Goal: Task Accomplishment & Management: Use online tool/utility

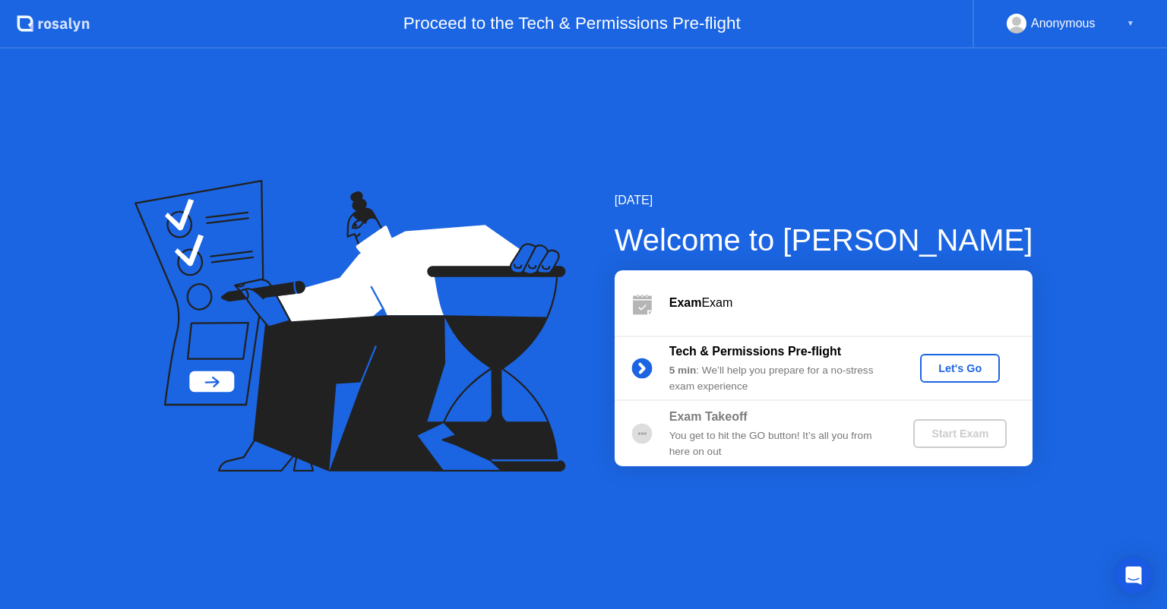
click at [943, 374] on div "Let's Go" at bounding box center [960, 368] width 68 height 12
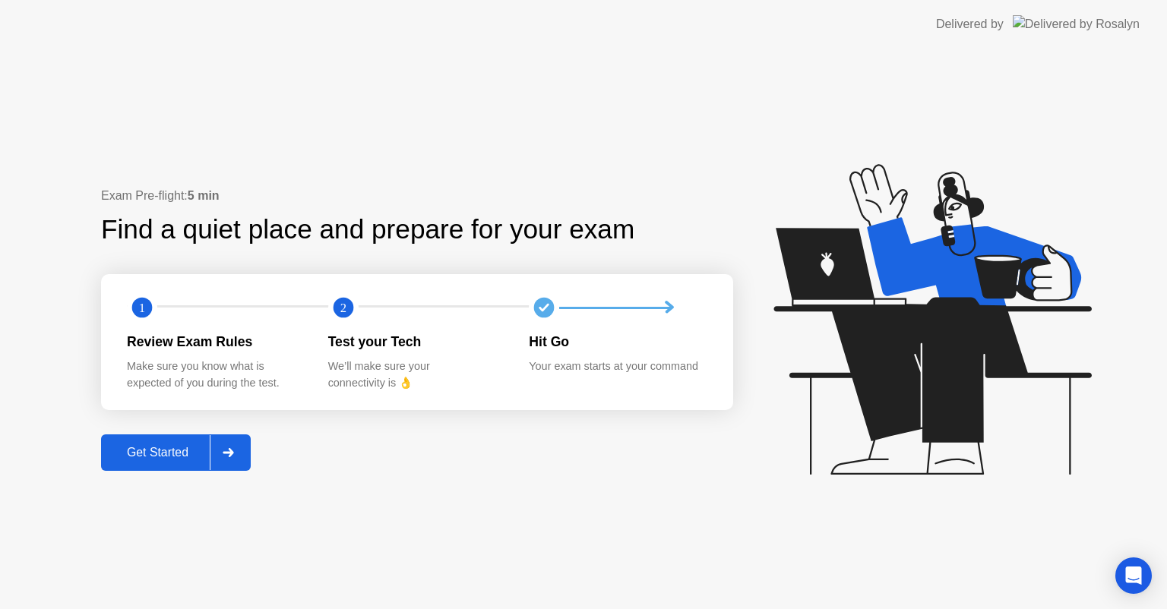
click at [133, 453] on div "Get Started" at bounding box center [158, 453] width 104 height 14
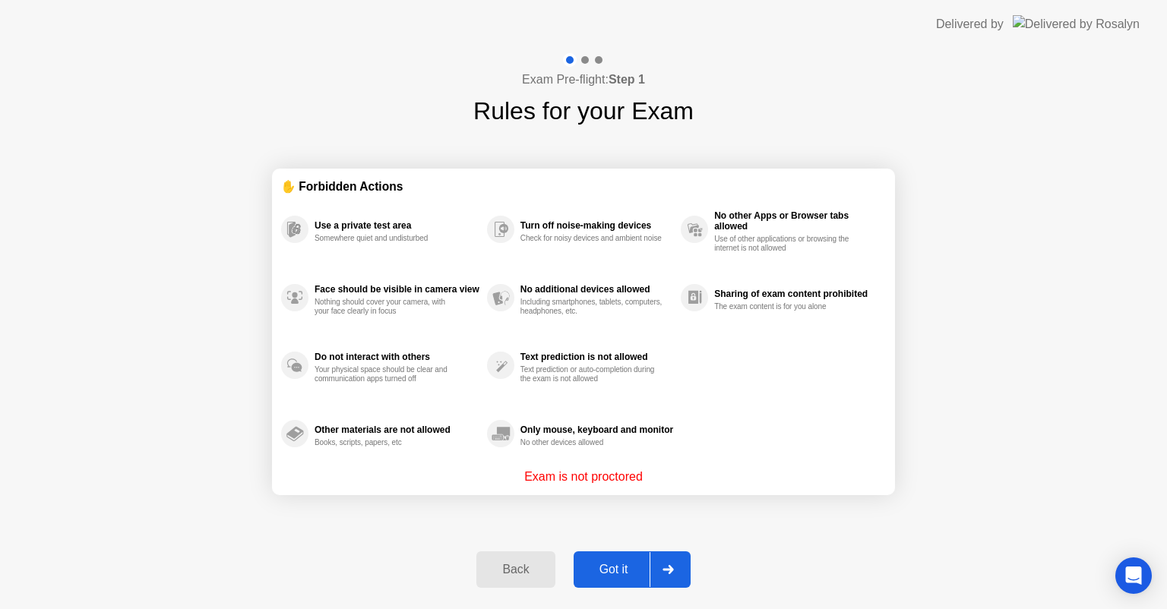
click at [614, 572] on div "Got it" at bounding box center [613, 570] width 71 height 14
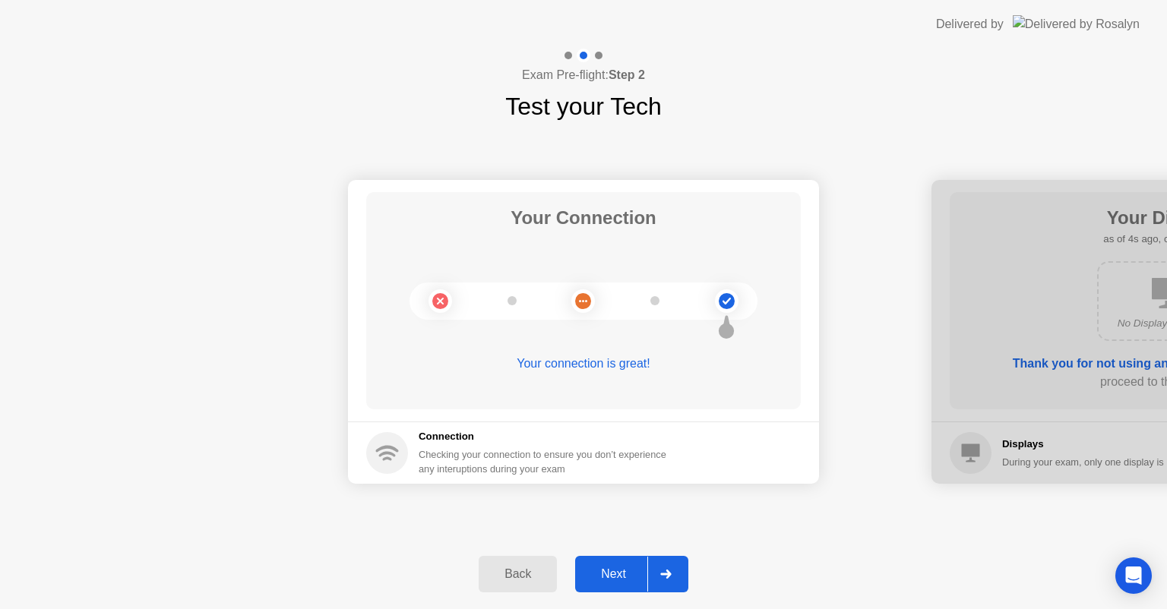
click at [614, 573] on div "Next" at bounding box center [614, 574] width 68 height 14
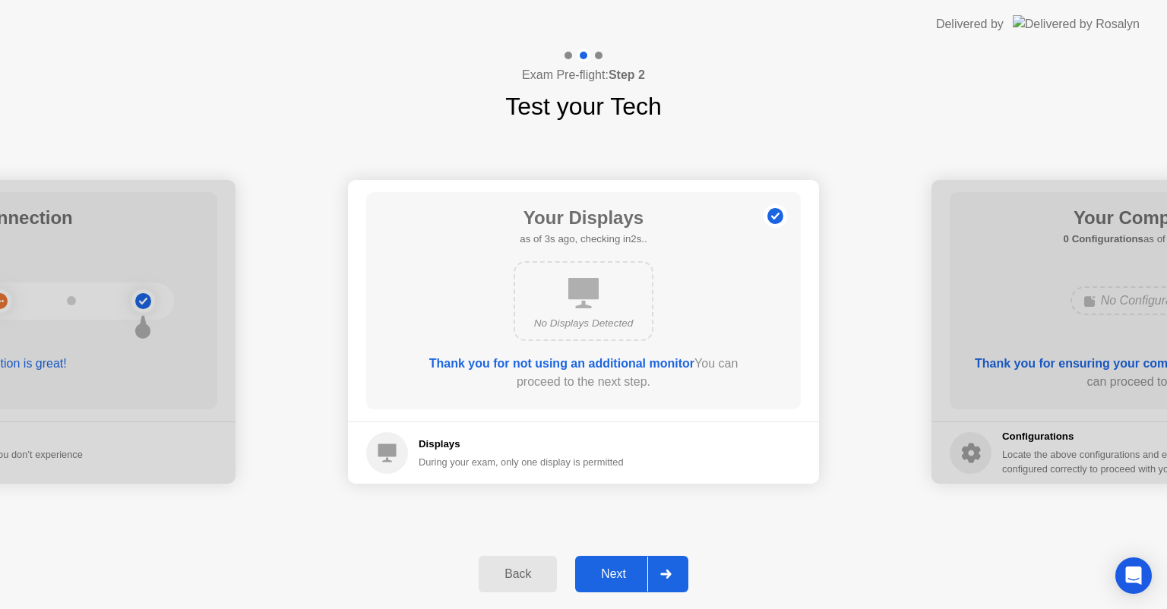
click at [614, 573] on div "Next" at bounding box center [614, 574] width 68 height 14
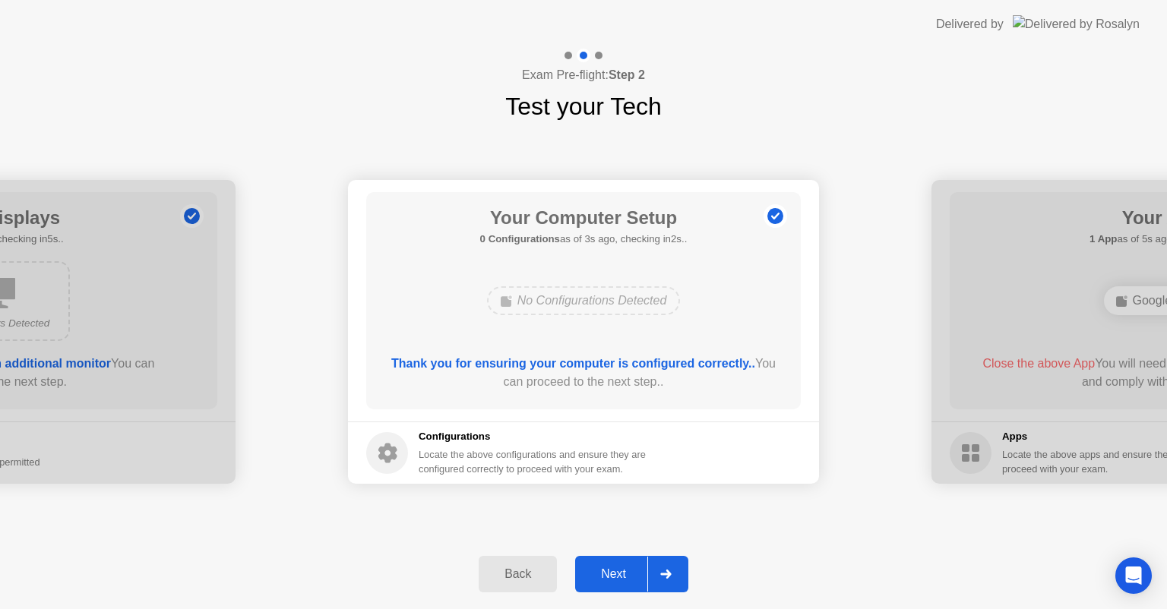
click at [614, 573] on div "Next" at bounding box center [614, 574] width 68 height 14
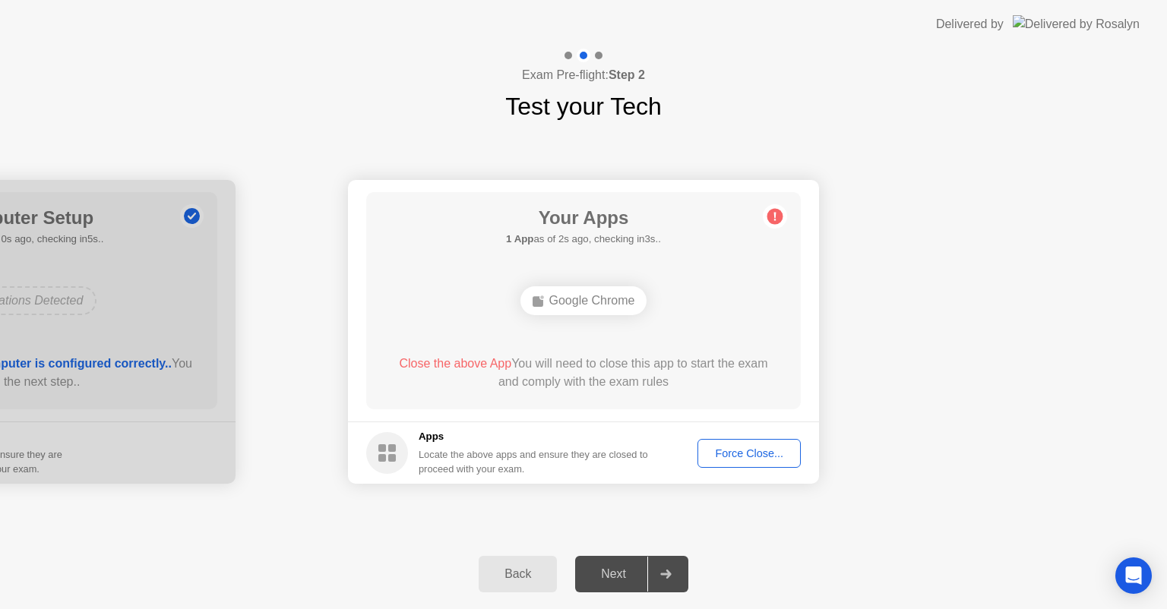
click at [756, 461] on button "Force Close..." at bounding box center [748, 453] width 103 height 29
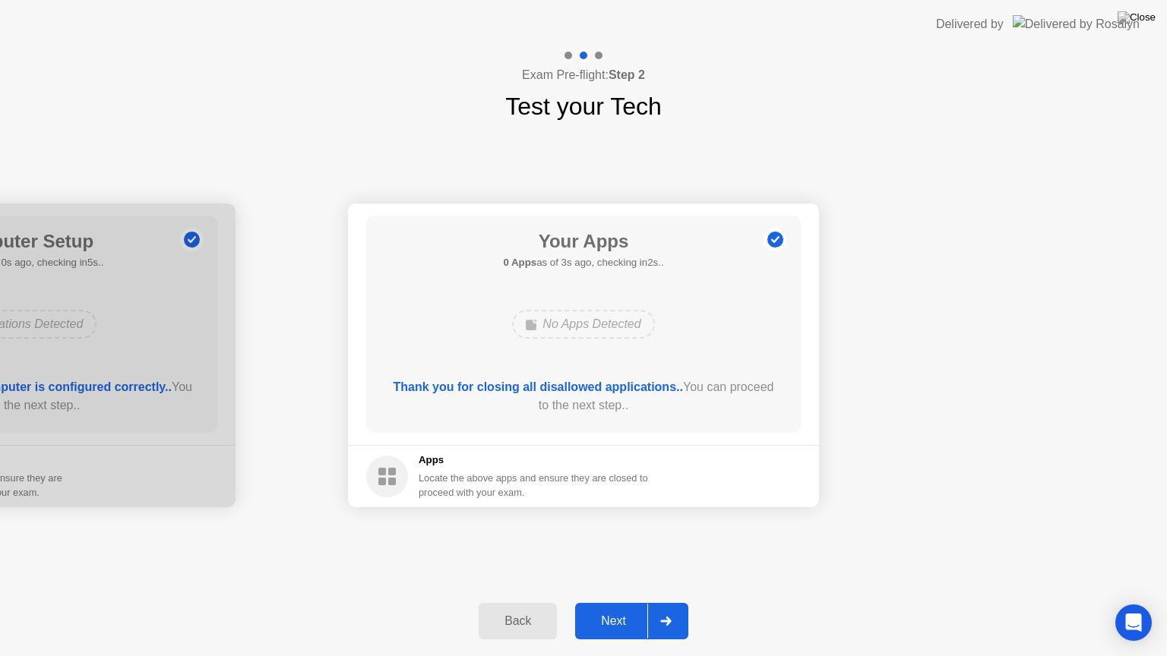
click at [591, 608] on div "Next" at bounding box center [614, 621] width 68 height 14
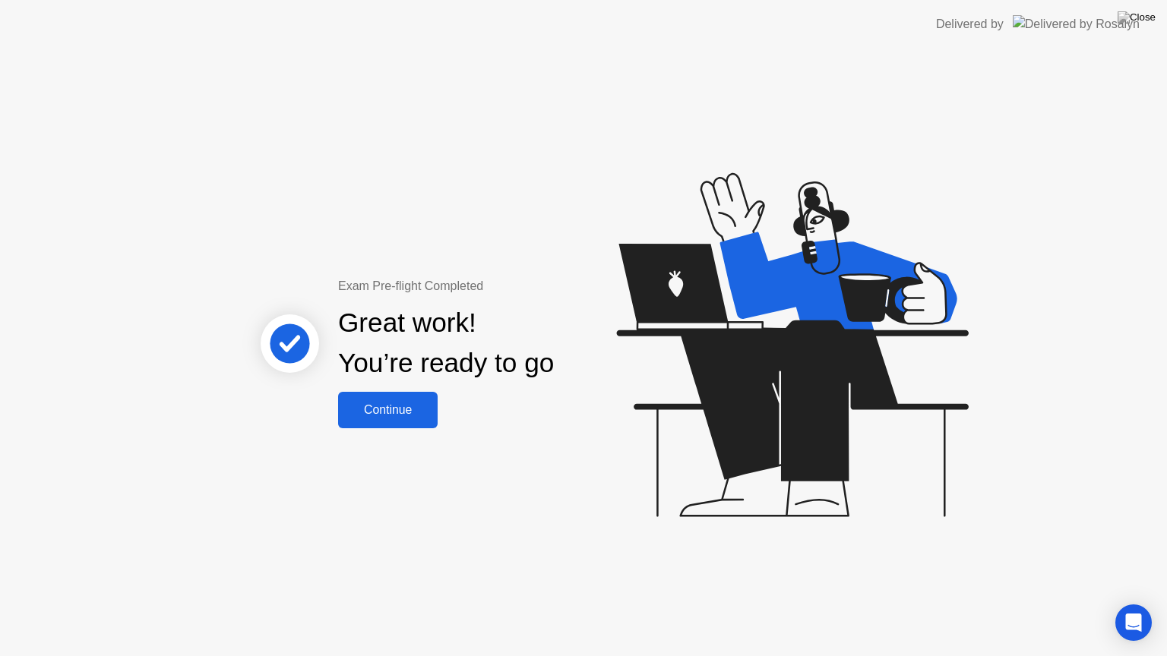
click at [396, 406] on div "Continue" at bounding box center [388, 410] width 90 height 14
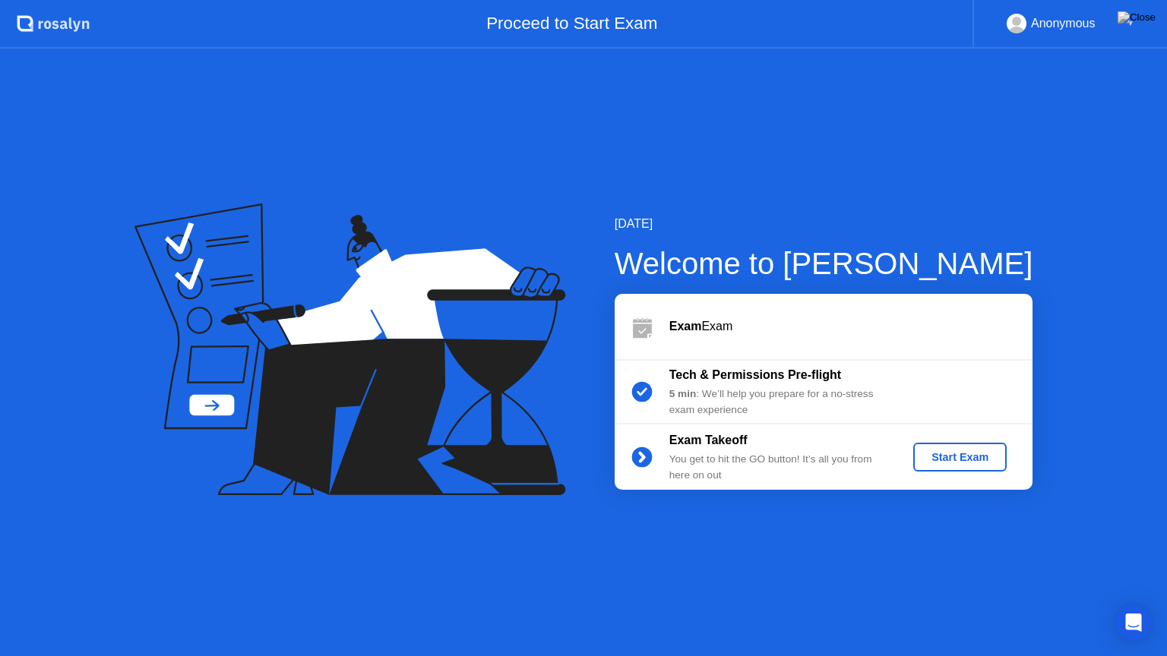
click at [973, 463] on div "Start Exam" at bounding box center [959, 457] width 81 height 12
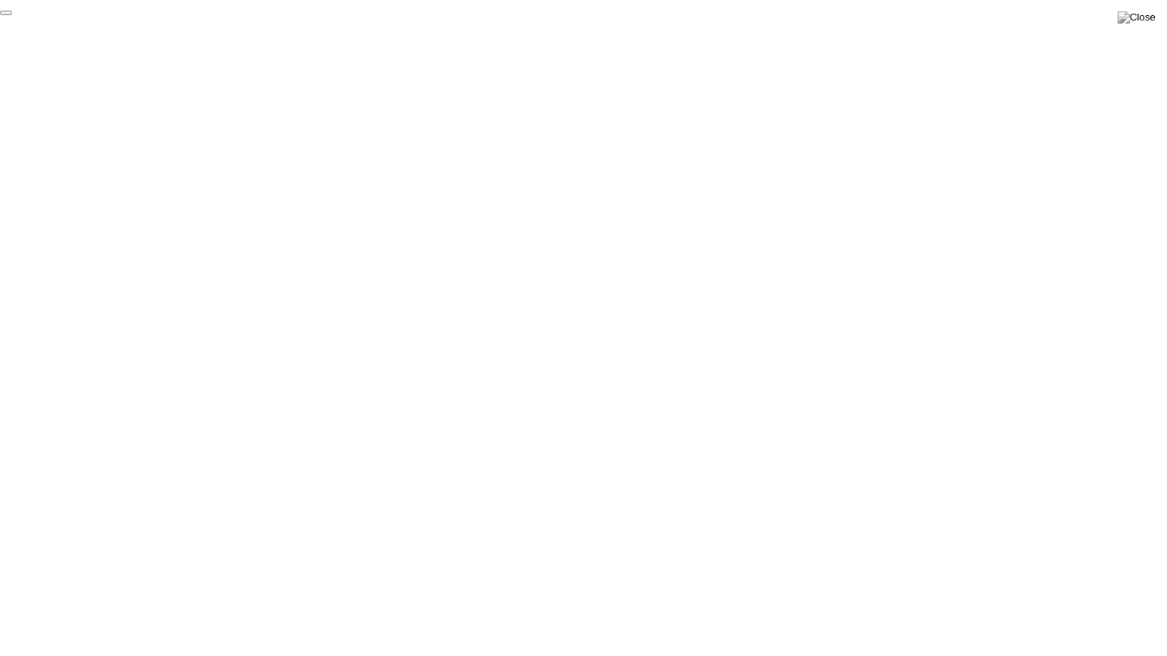
click div "End Proctoring Session"
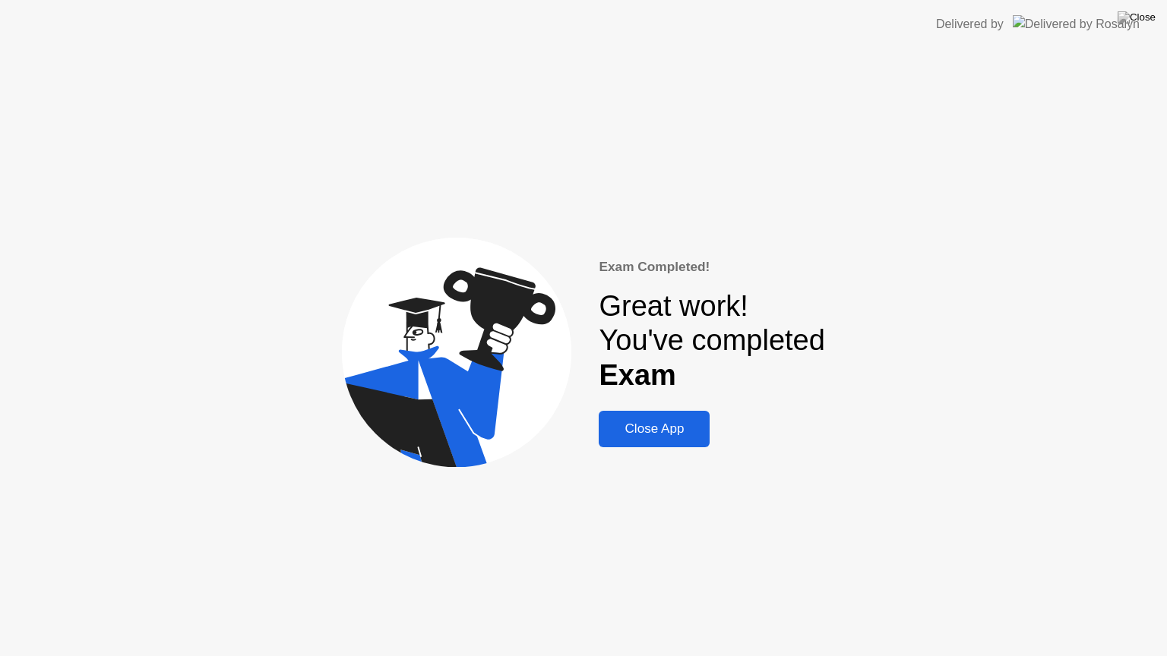
click at [665, 436] on div "Close App" at bounding box center [654, 429] width 102 height 15
